Goal: Communication & Community: Answer question/provide support

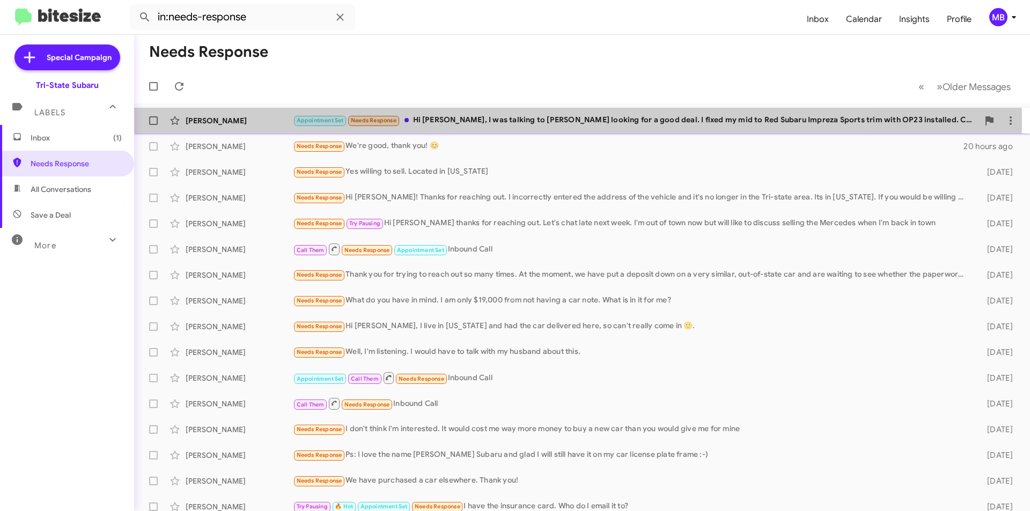
click at [470, 122] on div "Appointment Set Needs Response Hi [PERSON_NAME], I was talking to [PERSON_NAME]…" at bounding box center [636, 120] width 686 height 12
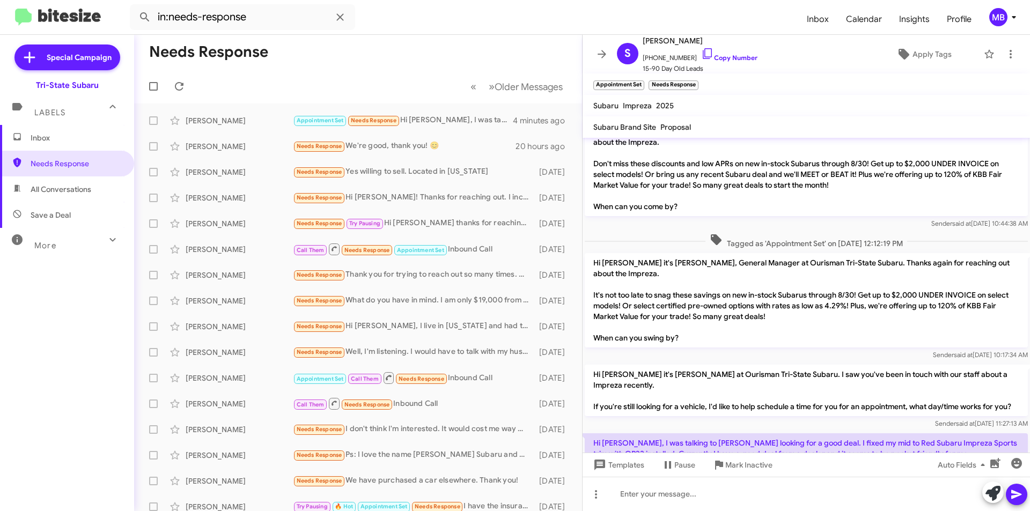
scroll to position [36, 0]
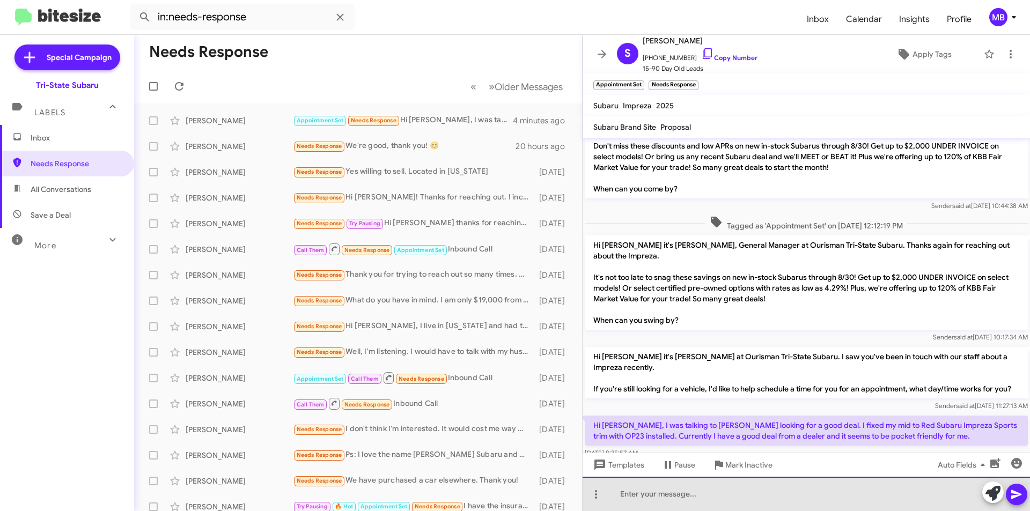
click at [908, 504] on div at bounding box center [807, 494] width 448 height 34
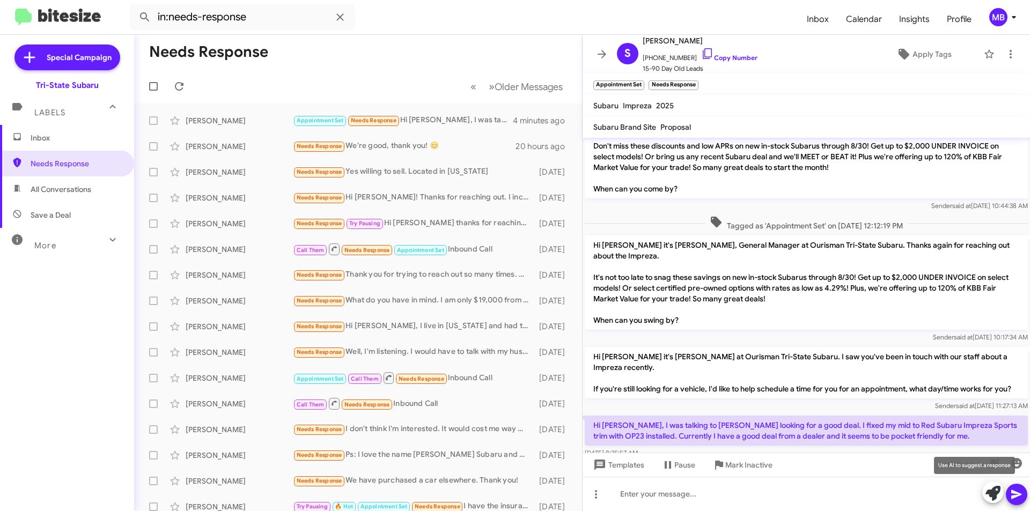
click at [991, 494] on icon at bounding box center [993, 493] width 15 height 15
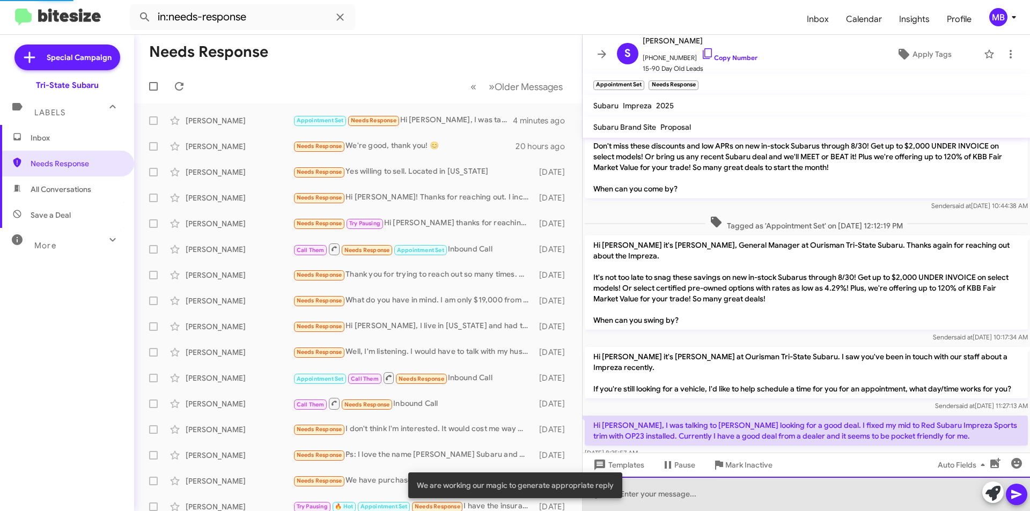
click at [943, 493] on div at bounding box center [807, 494] width 448 height 34
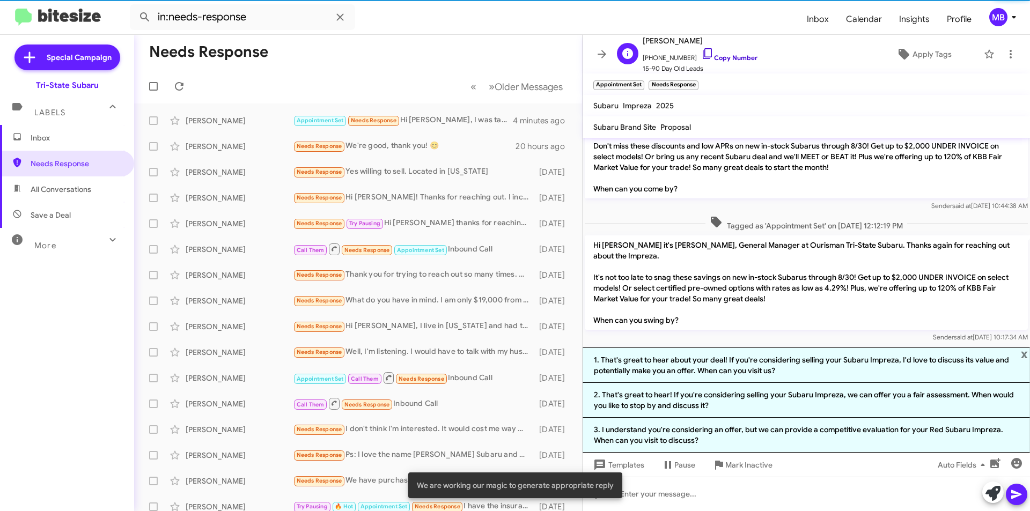
click at [735, 54] on link "Copy Number" at bounding box center [729, 58] width 56 height 8
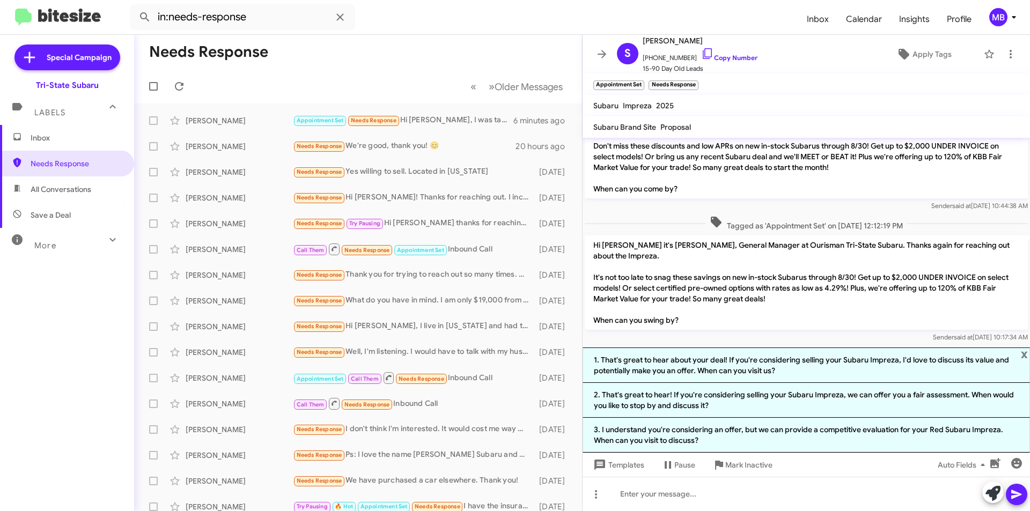
click at [80, 134] on span "Inbox" at bounding box center [76, 138] width 91 height 11
